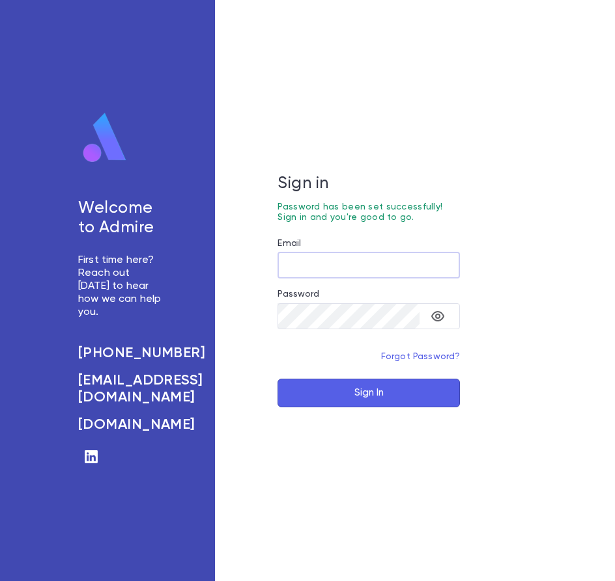
click at [314, 262] on input "Email" at bounding box center [368, 265] width 182 height 25
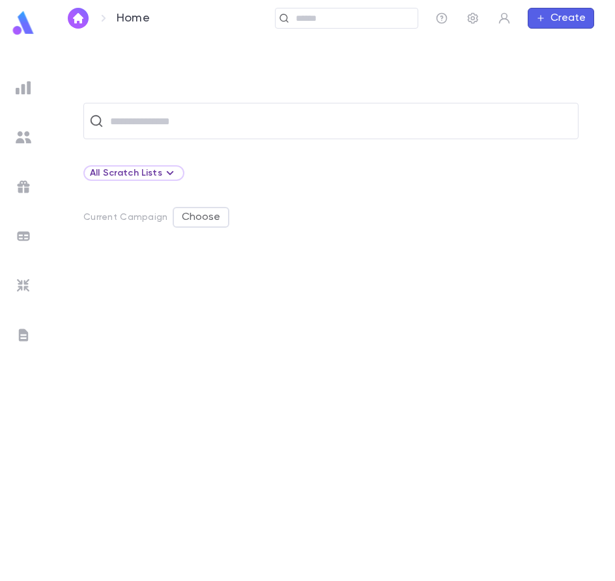
click at [196, 339] on div at bounding box center [330, 417] width 495 height 327
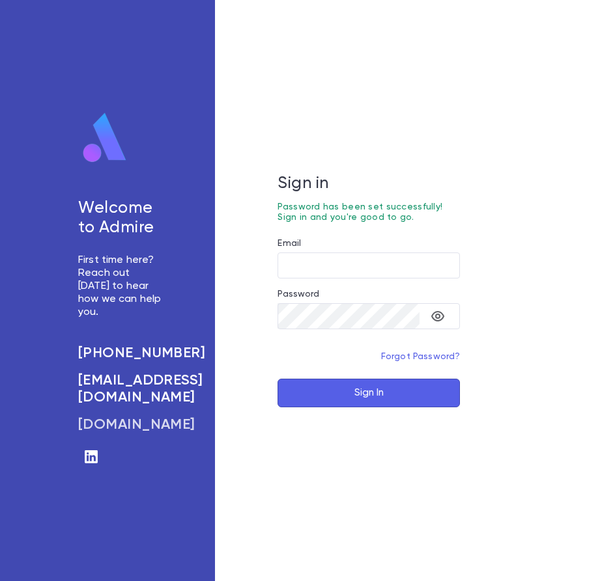
click at [125, 417] on h6 "[DOMAIN_NAME]" at bounding box center [120, 425] width 85 height 17
